Goal: Transaction & Acquisition: Purchase product/service

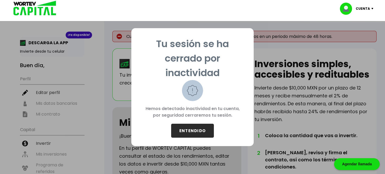
click at [187, 130] on button "ENTENDIDO" at bounding box center [192, 131] width 43 height 14
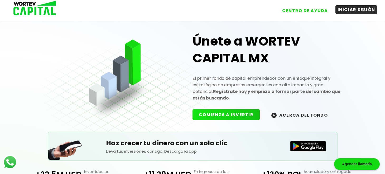
click at [346, 10] on button "INICIAR SESIÓN" at bounding box center [356, 9] width 42 height 9
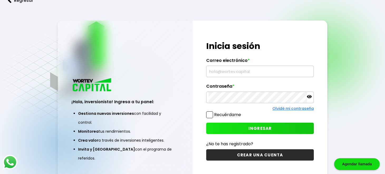
type input "[DOMAIN_NAME][EMAIL_ADDRESS][DOMAIN_NAME]"
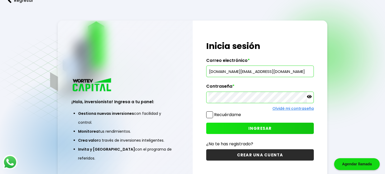
click at [230, 124] on button "INGRESAR" at bounding box center [260, 128] width 108 height 11
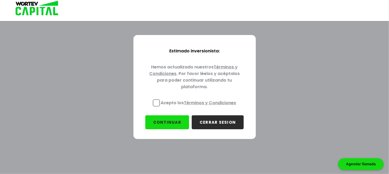
click at [156, 101] on span at bounding box center [156, 103] width 7 height 7
click at [200, 107] on input "Acepto los Términos y Condiciones" at bounding box center [200, 107] width 0 height 0
click at [171, 123] on button "CONTINUAR" at bounding box center [167, 122] width 44 height 14
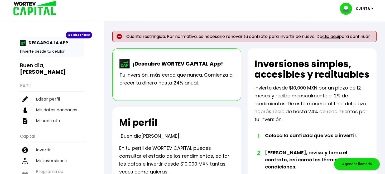
click at [329, 36] on link "clic aqui" at bounding box center [330, 36] width 17 height 6
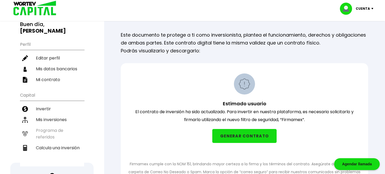
scroll to position [43, 0]
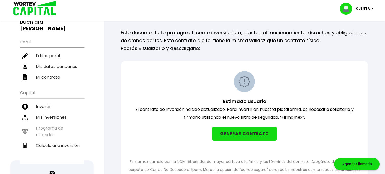
click at [226, 135] on button "GENERAR CONTRATO" at bounding box center [244, 134] width 64 height 14
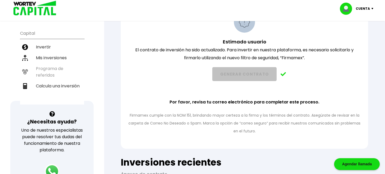
scroll to position [103, 0]
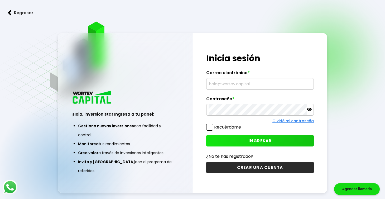
type input "[DOMAIN_NAME][EMAIL_ADDRESS][DOMAIN_NAME]"
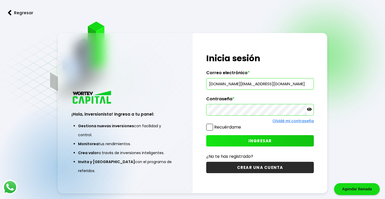
click at [232, 137] on button "INGRESAR" at bounding box center [260, 140] width 108 height 11
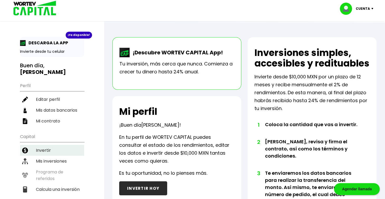
click at [55, 145] on li "Invertir" at bounding box center [52, 150] width 64 height 11
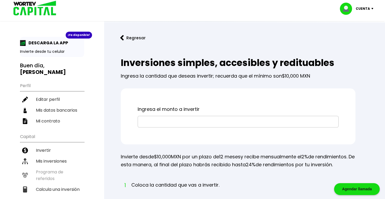
click at [176, 121] on input "text" at bounding box center [238, 121] width 196 height 11
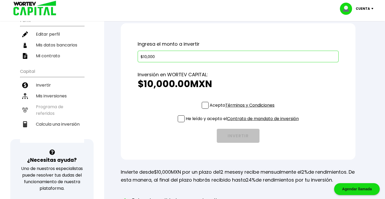
scroll to position [10, 0]
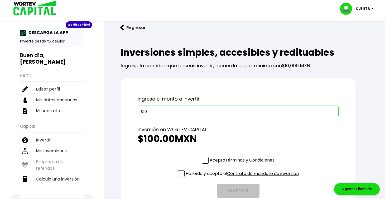
type input "$1"
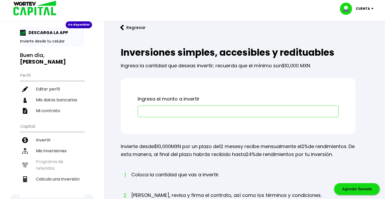
drag, startPoint x: 46, startPoint y: 54, endPoint x: 42, endPoint y: 30, distance: 24.2
click at [42, 30] on div "¡Ya disponible! DESCARGA LA APP Invierte desde tu celular Buen día, ALAN Perfil…" at bounding box center [52, 112] width 64 height 171
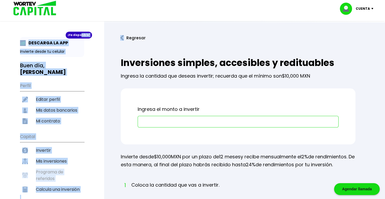
drag, startPoint x: 80, startPoint y: 37, endPoint x: 125, endPoint y: 38, distance: 44.8
click at [125, 38] on div "¡Ya disponible! DESCARGA LA APP Invierte desde tu celular Buen día, ALAN Perfil…" at bounding box center [192, 176] width 385 height 343
click at [125, 38] on button "Regresar" at bounding box center [132, 38] width 41 height 14
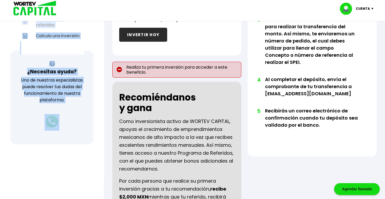
scroll to position [153, 0]
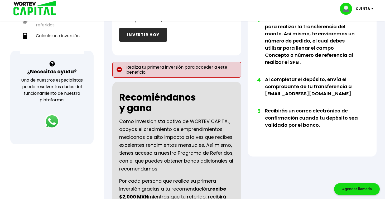
click at [225, 94] on div "Recomiéndanos y gana Como inversionista activo de WORTEV CAPITAL, apoyas el cre…" at bounding box center [176, 161] width 129 height 159
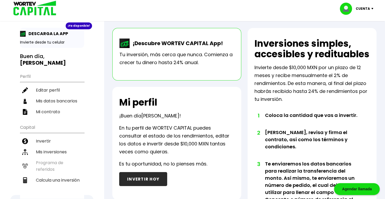
scroll to position [0, 0]
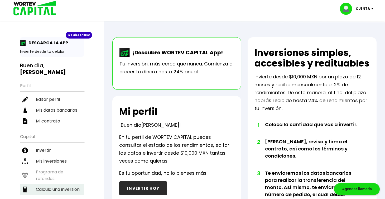
click at [61, 184] on li "Calcula una inversión" at bounding box center [52, 189] width 64 height 11
select select "1"
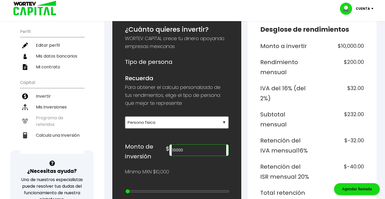
scroll to position [63, 0]
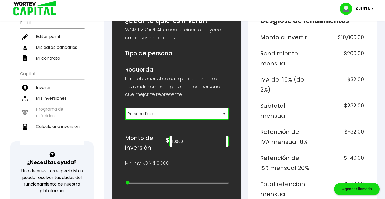
click at [170, 114] on select "Selecciona tu tipo de persona Persona Física que emite factura Persona física P…" at bounding box center [177, 114] width 104 height 12
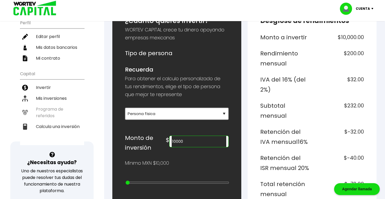
click at [166, 150] on h6 "Monto de inversión" at bounding box center [145, 143] width 41 height 20
click at [194, 136] on input "10000" at bounding box center [199, 141] width 55 height 11
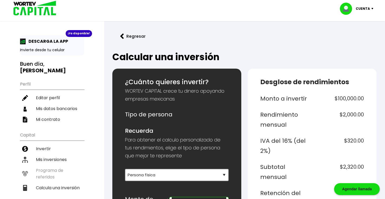
scroll to position [0, 0]
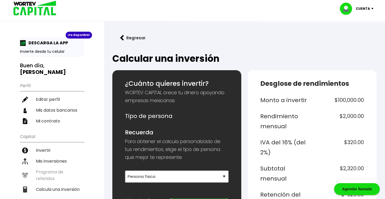
type input "100000"
